Goal: Task Accomplishment & Management: Complete application form

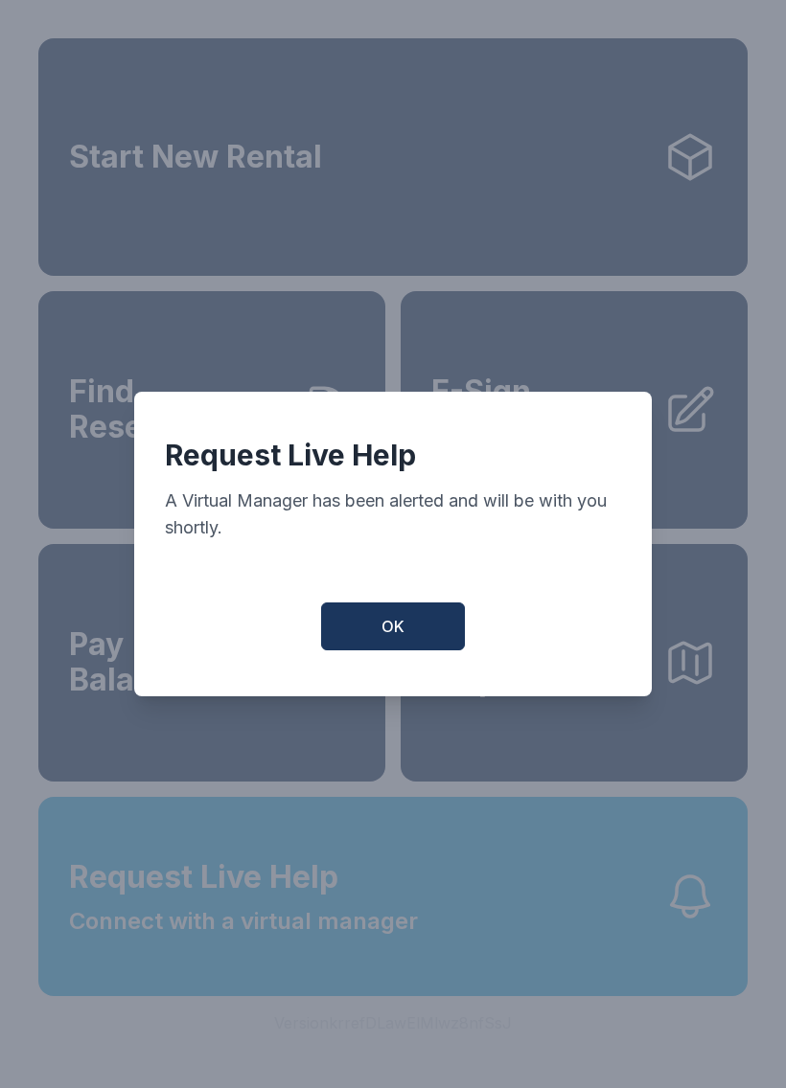
click at [412, 633] on button "OK" at bounding box center [393, 627] width 144 height 48
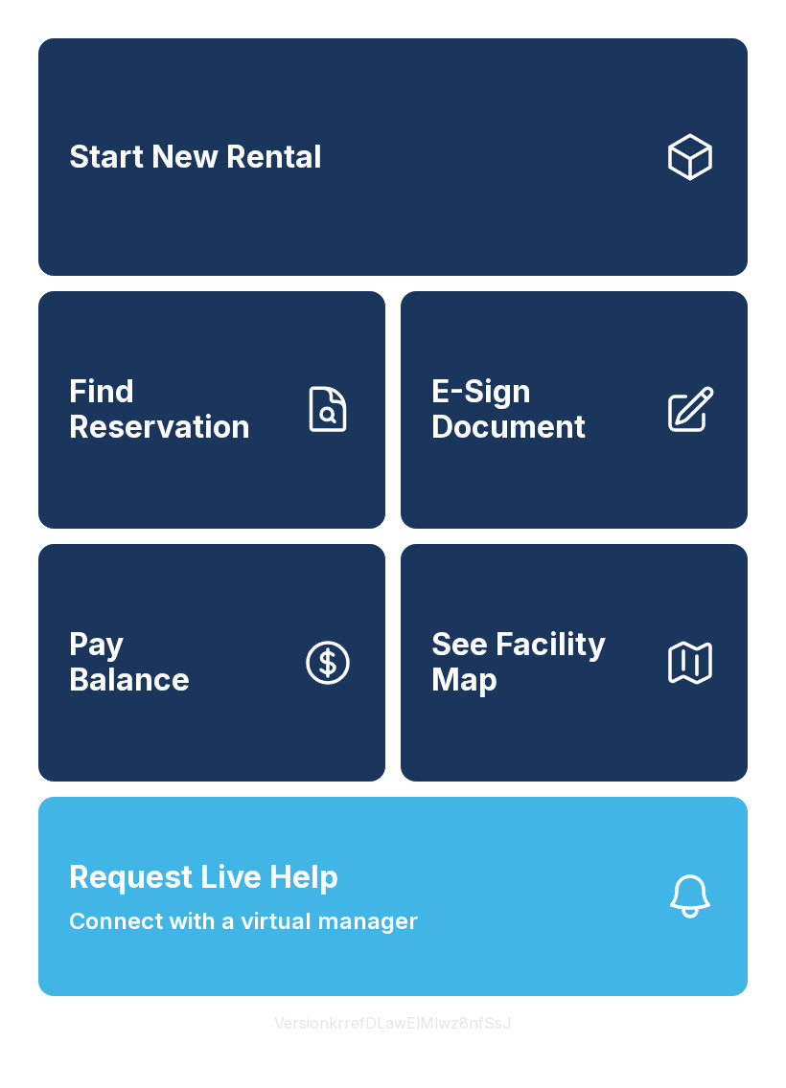
click at [392, 939] on span "Connect with a virtual manager" at bounding box center [243, 921] width 349 height 34
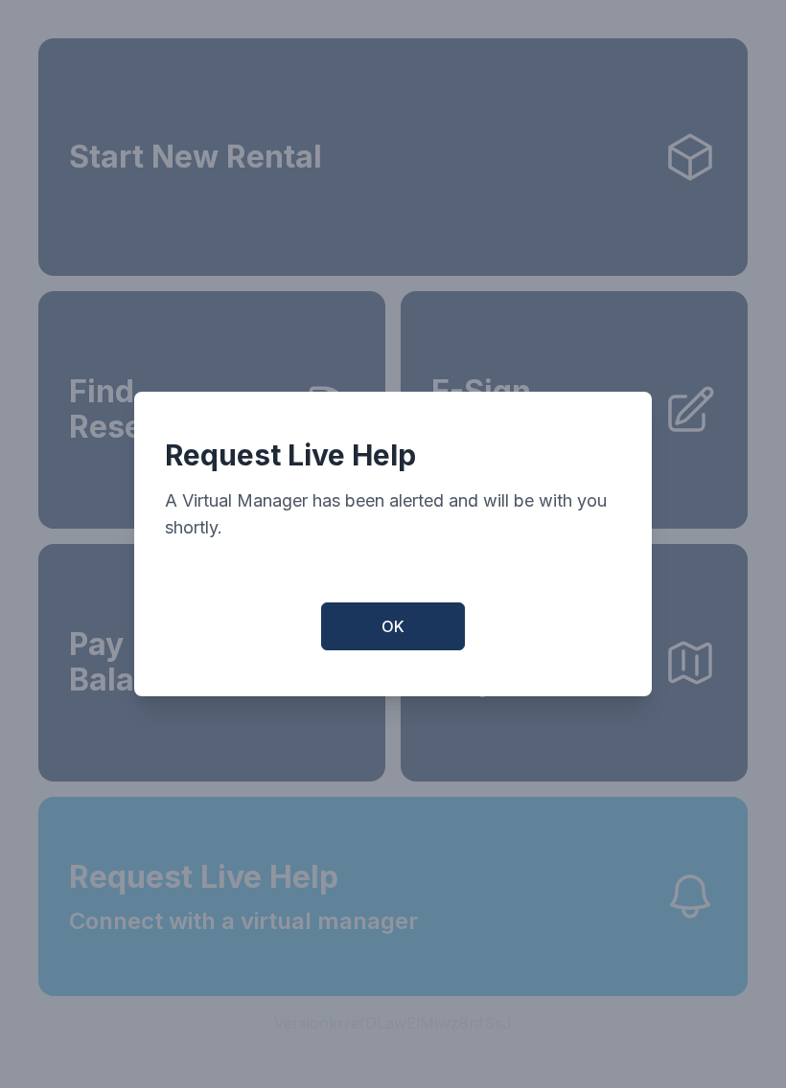
click at [387, 638] on span "OK" at bounding box center [392, 626] width 23 height 23
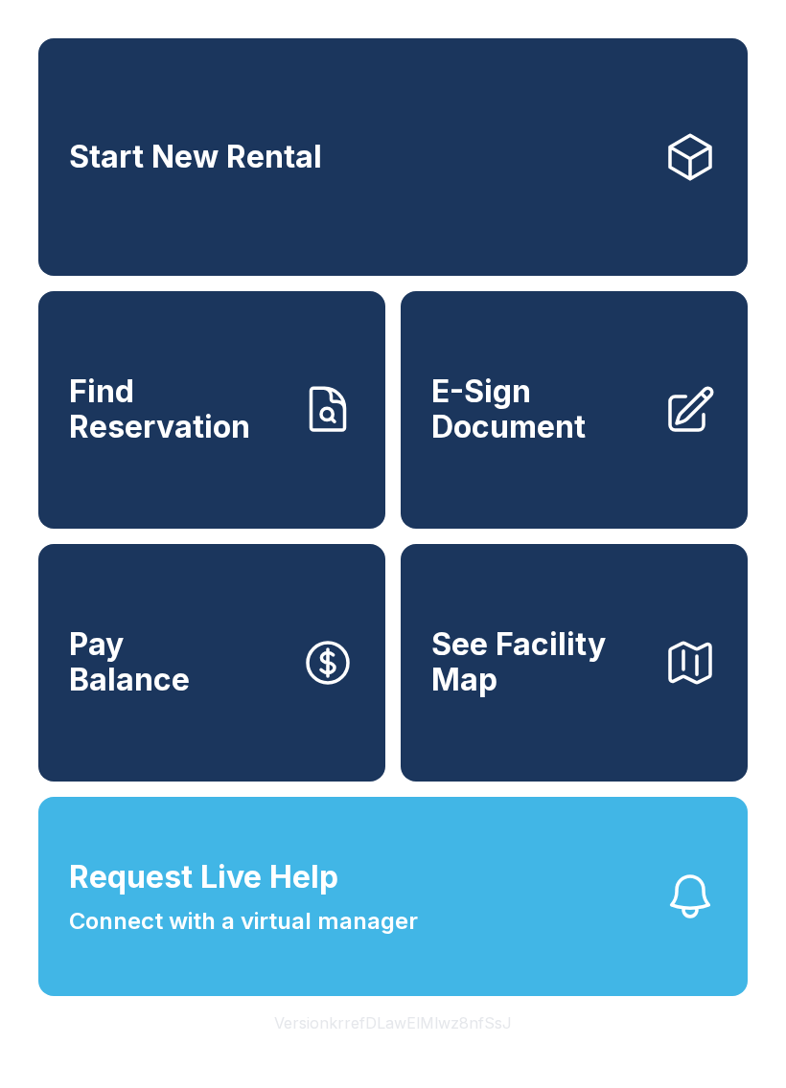
click at [683, 924] on icon "button" at bounding box center [690, 897] width 54 height 54
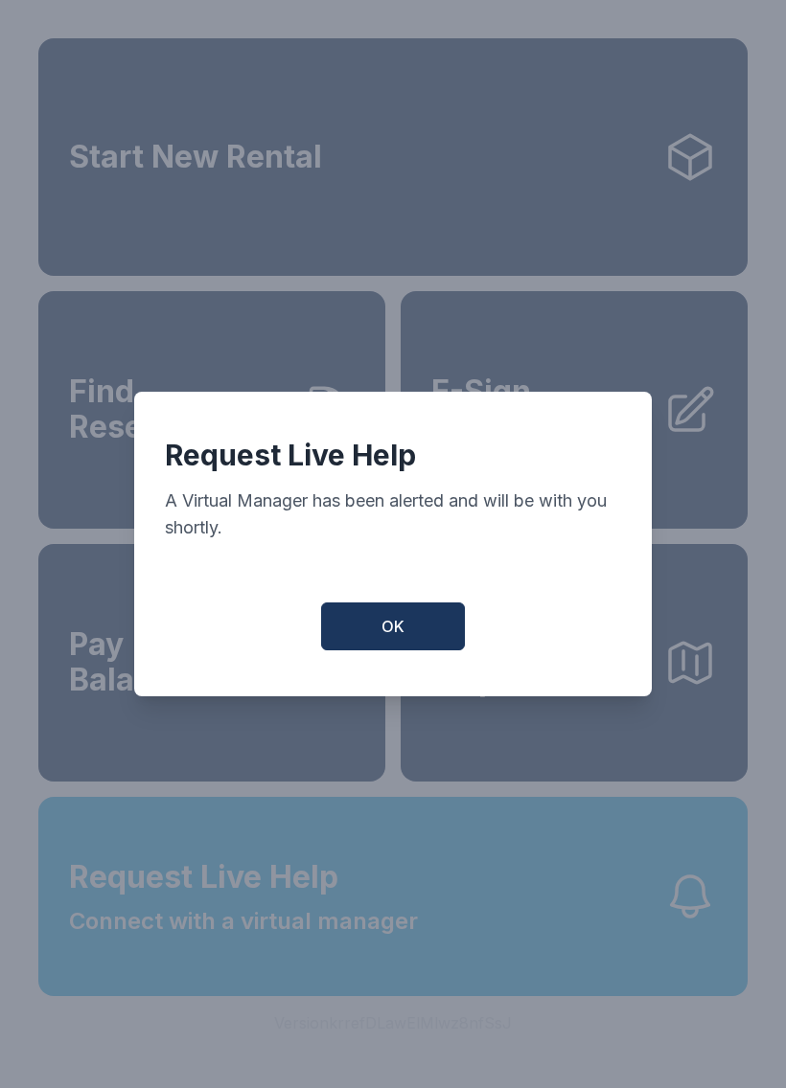
click at [394, 638] on span "OK" at bounding box center [392, 626] width 23 height 23
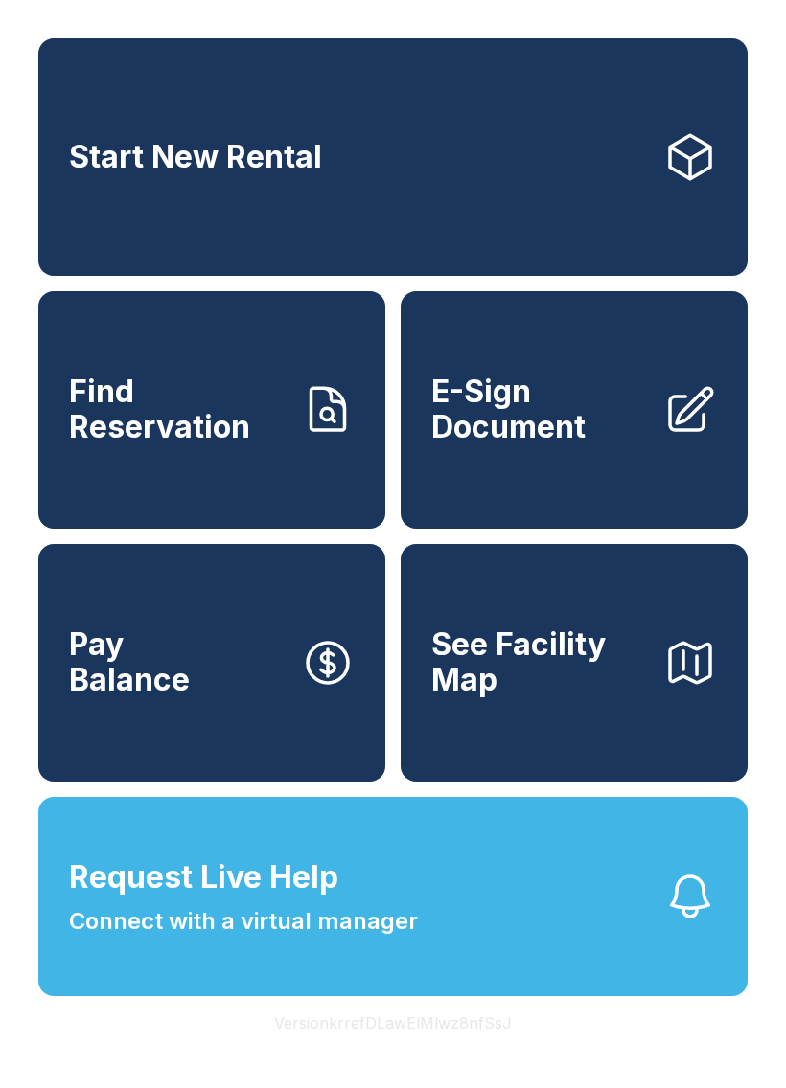
click at [397, 939] on span "Connect with a virtual manager" at bounding box center [243, 921] width 349 height 34
click at [717, 451] on link "E-Sign Document" at bounding box center [574, 410] width 347 height 238
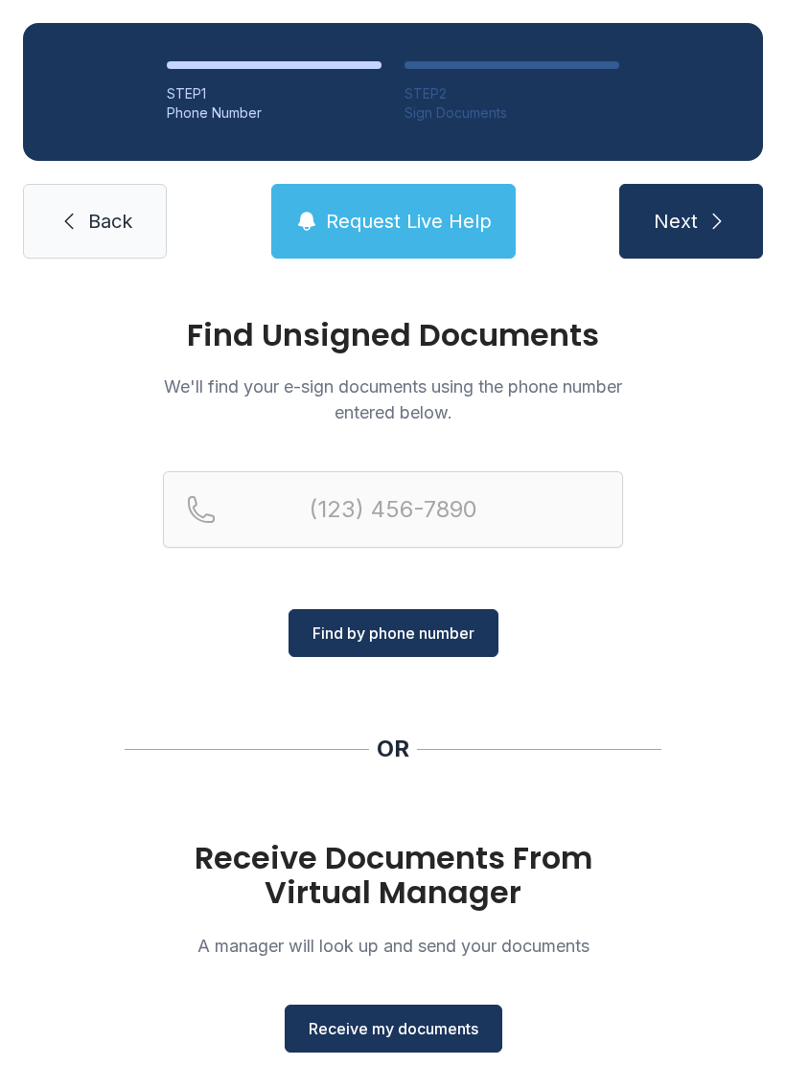
click at [368, 1031] on span "Receive my documents" at bounding box center [394, 1029] width 170 height 23
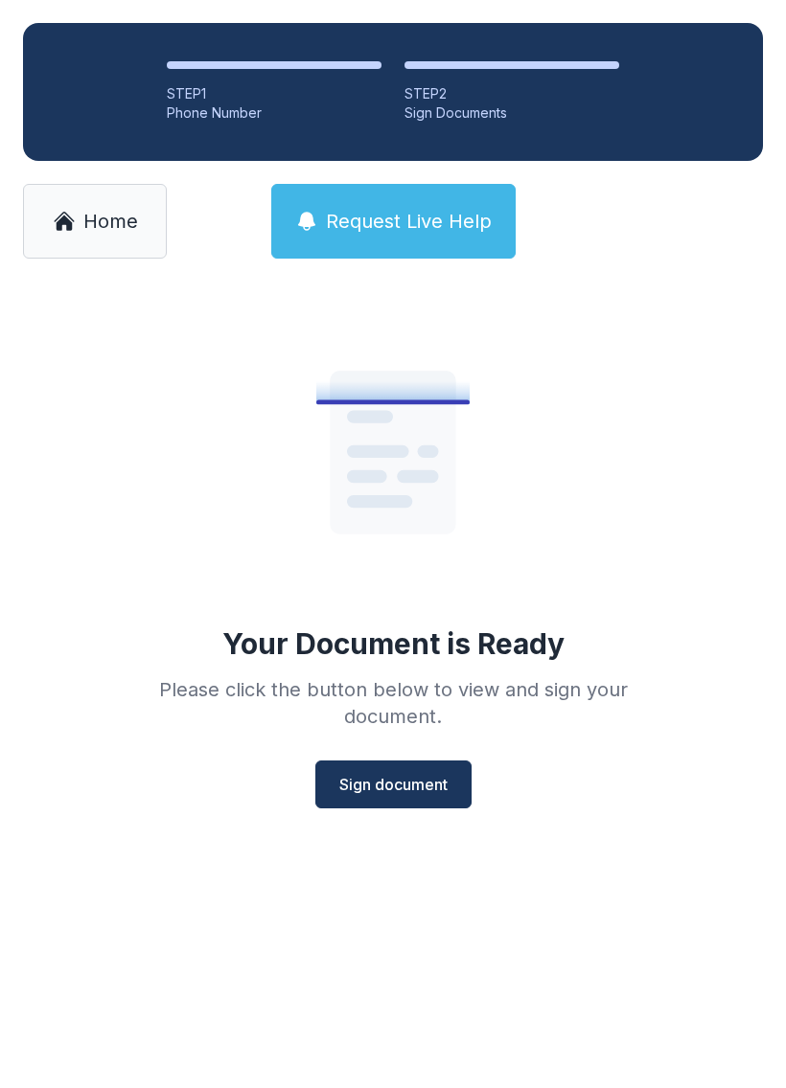
click at [411, 777] on span "Sign document" at bounding box center [393, 784] width 108 height 23
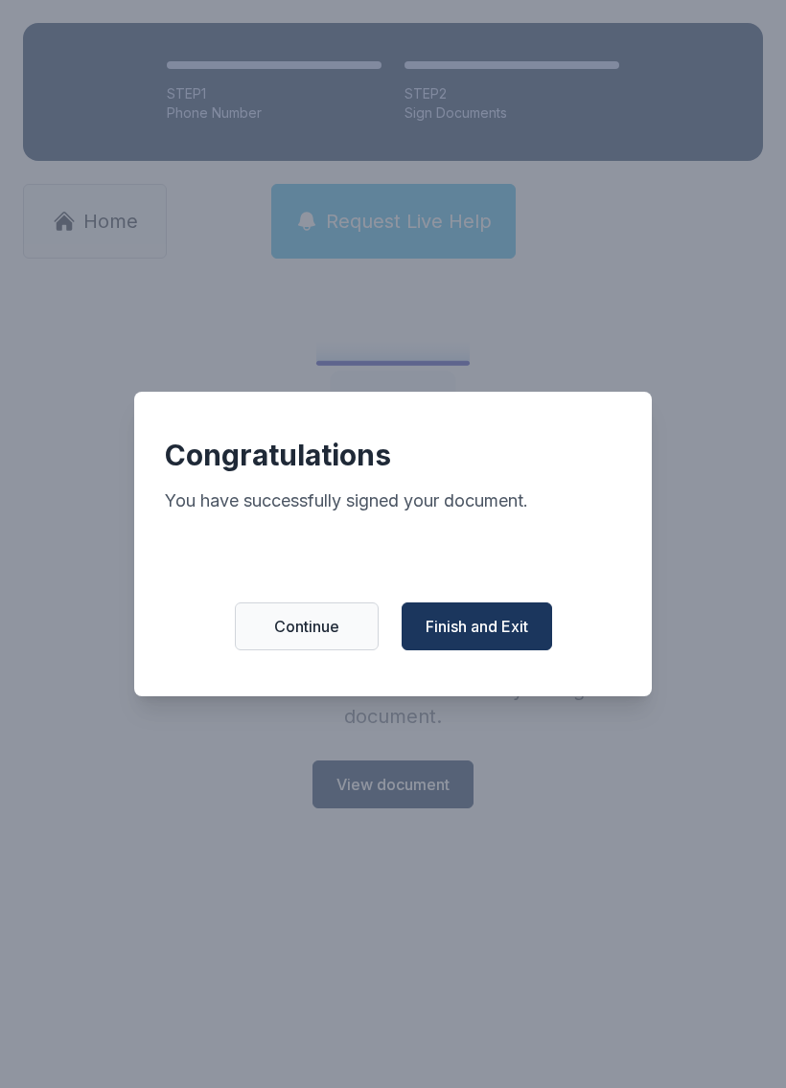
click at [486, 615] on button "Finish and Exit" at bounding box center [476, 627] width 150 height 48
